Goal: Information Seeking & Learning: Learn about a topic

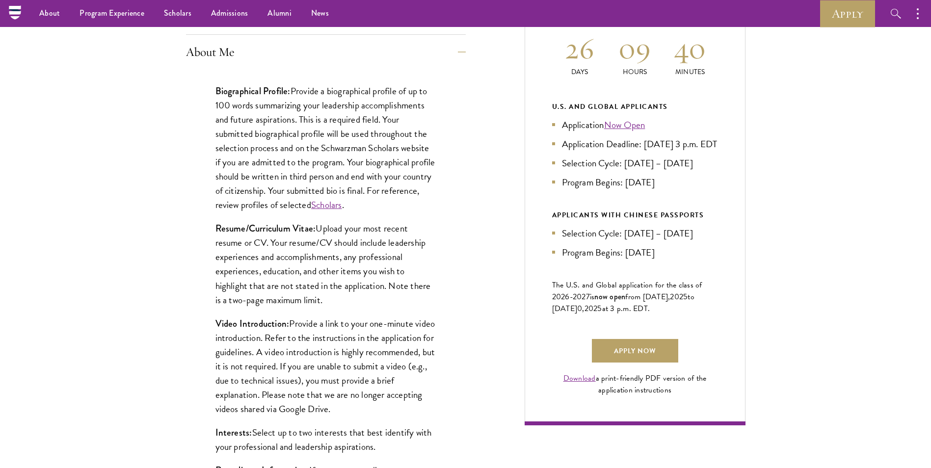
scroll to position [456, 0]
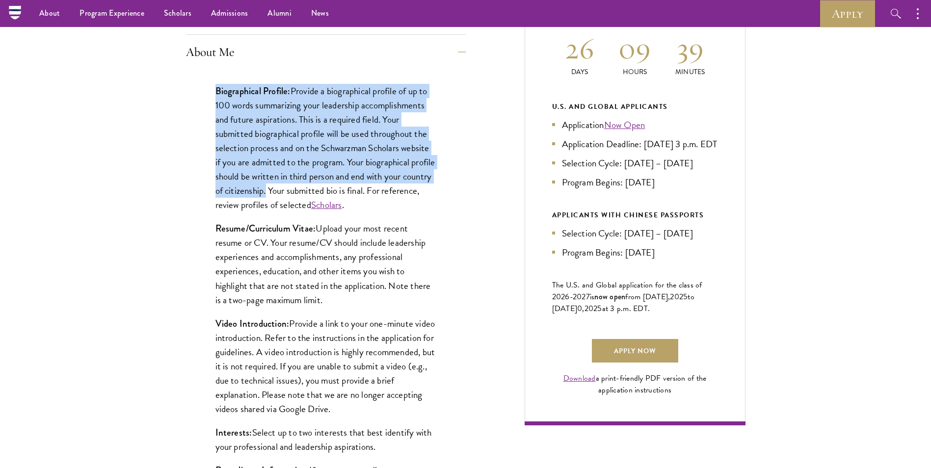
drag, startPoint x: 215, startPoint y: 93, endPoint x: 297, endPoint y: 192, distance: 128.3
click at [297, 192] on p "Biographical Profile: Provide a biographical profile of up to 100 words summari…" at bounding box center [325, 148] width 221 height 129
copy p "Biographical Profile: Provide a biographical profile of up to 100 words summari…"
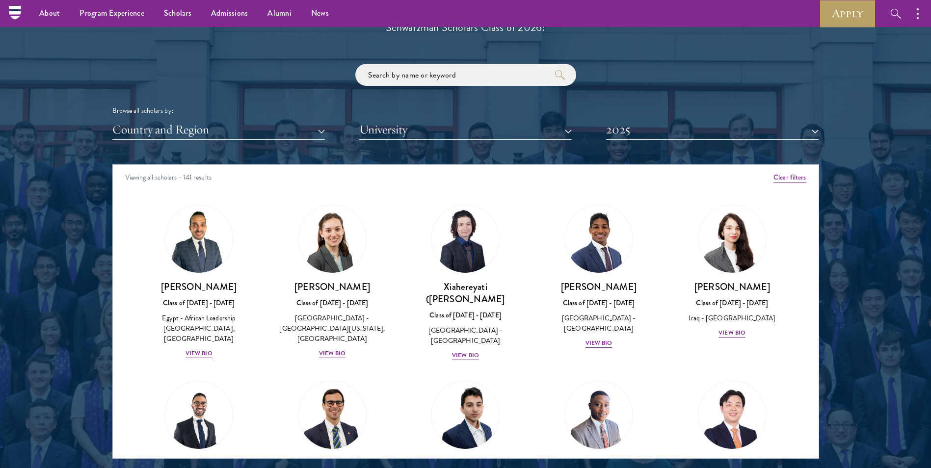
scroll to position [1131, 0]
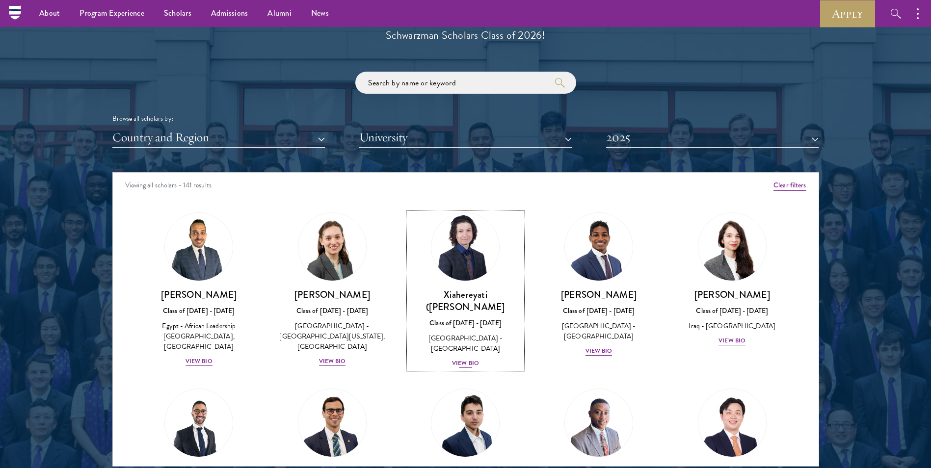
click at [457, 359] on div "View Bio" at bounding box center [465, 363] width 27 height 9
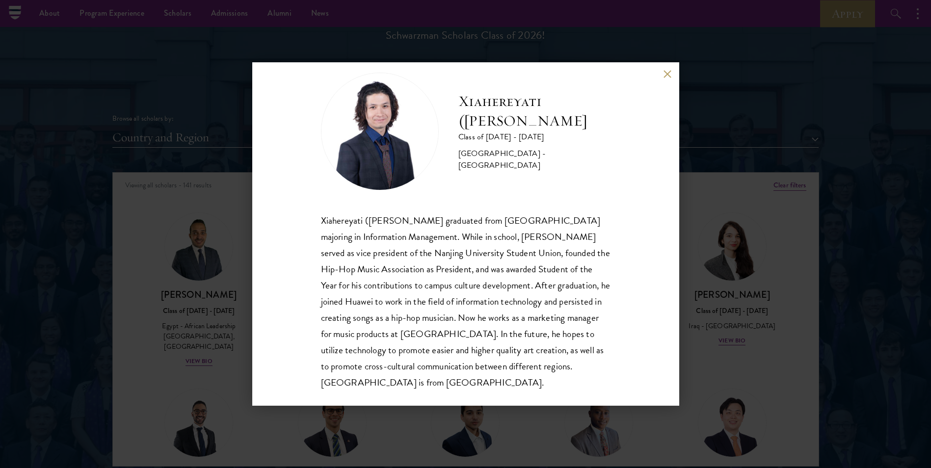
scroll to position [18, 0]
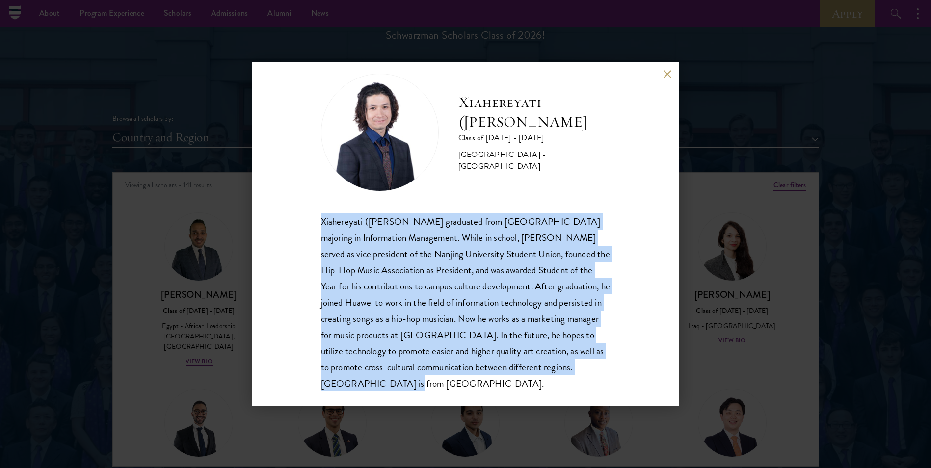
drag, startPoint x: 334, startPoint y: 238, endPoint x: 423, endPoint y: 382, distance: 170.1
click at [423, 382] on div "Xiahereyati ([PERSON_NAME]) Ainiwaner Class of [DATE] - [DATE] [GEOGRAPHIC_DATA…" at bounding box center [465, 233] width 427 height 343
copy p "Xiahereyati ([PERSON_NAME] graduated from [GEOGRAPHIC_DATA] majoring in Informa…"
click at [670, 75] on button at bounding box center [667, 74] width 8 height 8
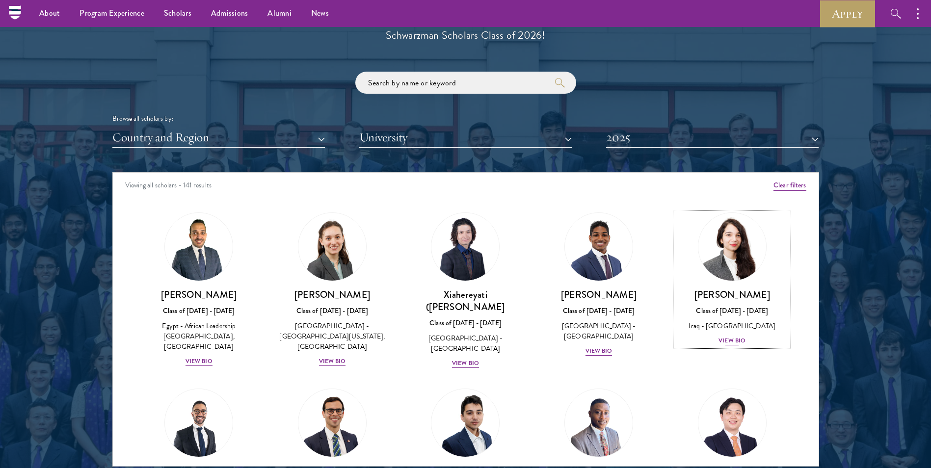
click at [772, 223] on link "[PERSON_NAME] Class of [DATE] - [DATE] [GEOGRAPHIC_DATA] - [GEOGRAPHIC_DATA] Vi…" at bounding box center [732, 279] width 114 height 134
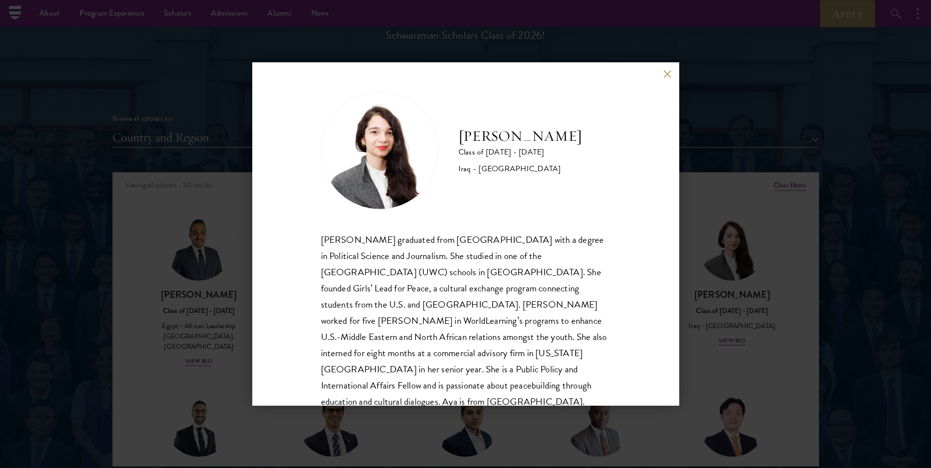
click at [709, 166] on div "[PERSON_NAME] Class of [DATE] - [DATE] [GEOGRAPHIC_DATA] - [GEOGRAPHIC_DATA] [P…" at bounding box center [465, 234] width 931 height 468
